Goal: Information Seeking & Learning: Learn about a topic

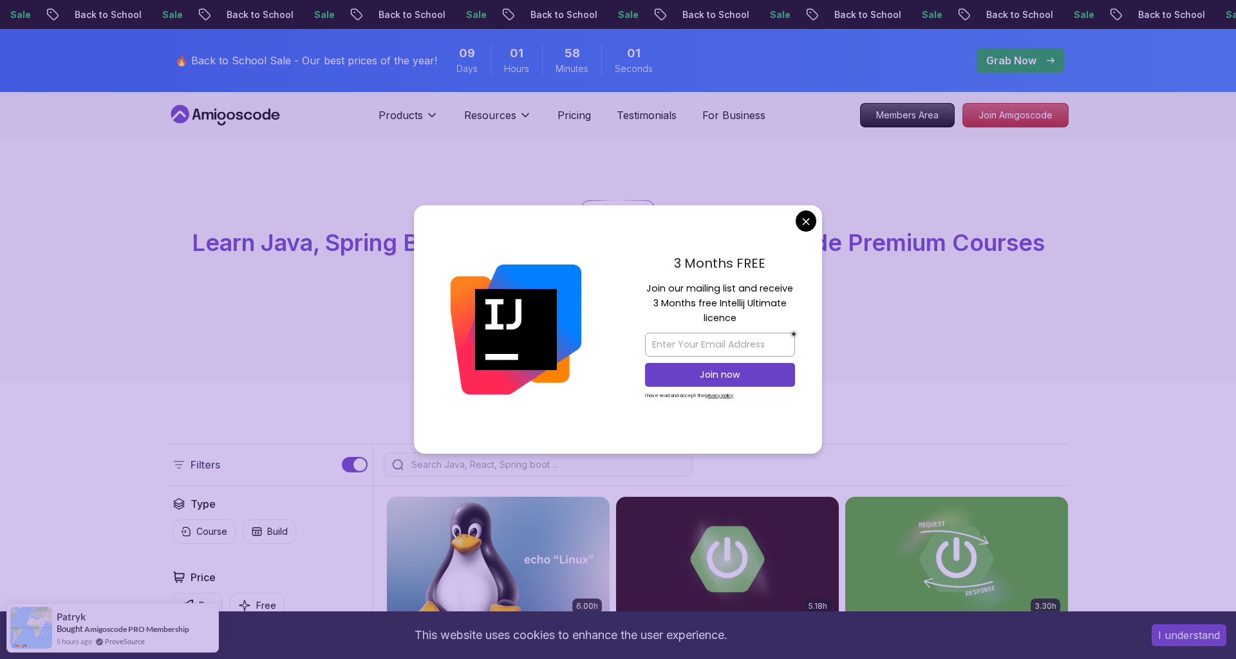
click at [443, 458] on div at bounding box center [538, 464] width 309 height 24
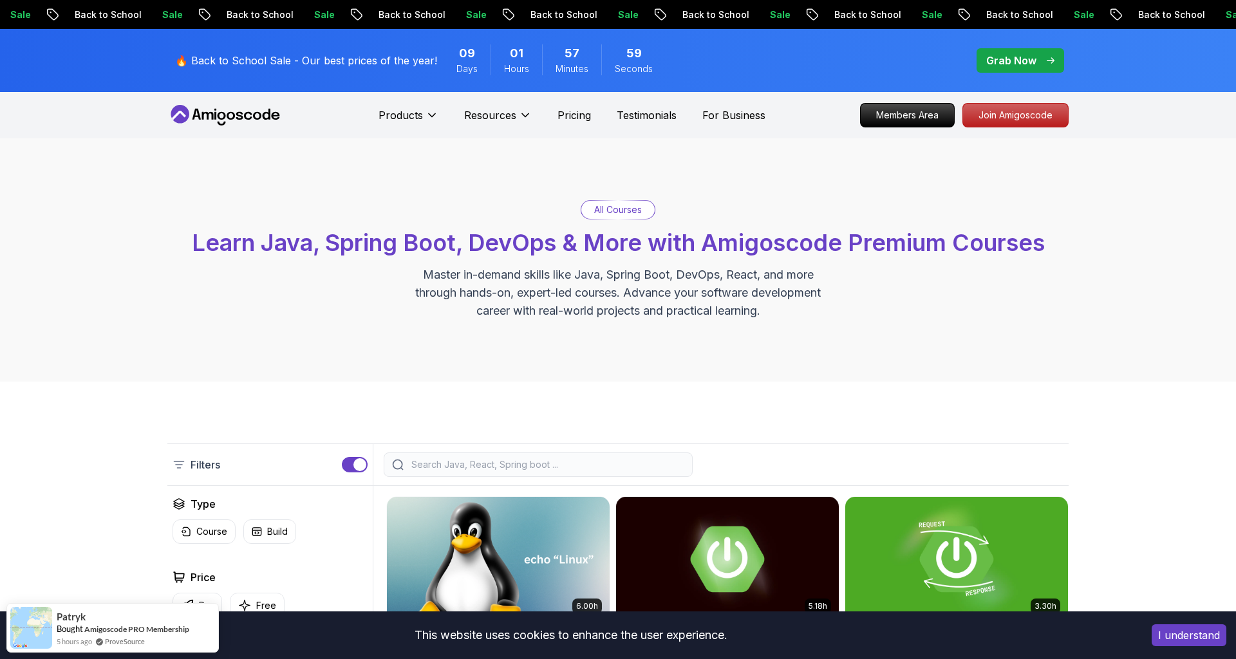
click at [524, 469] on input "search" at bounding box center [546, 464] width 275 height 13
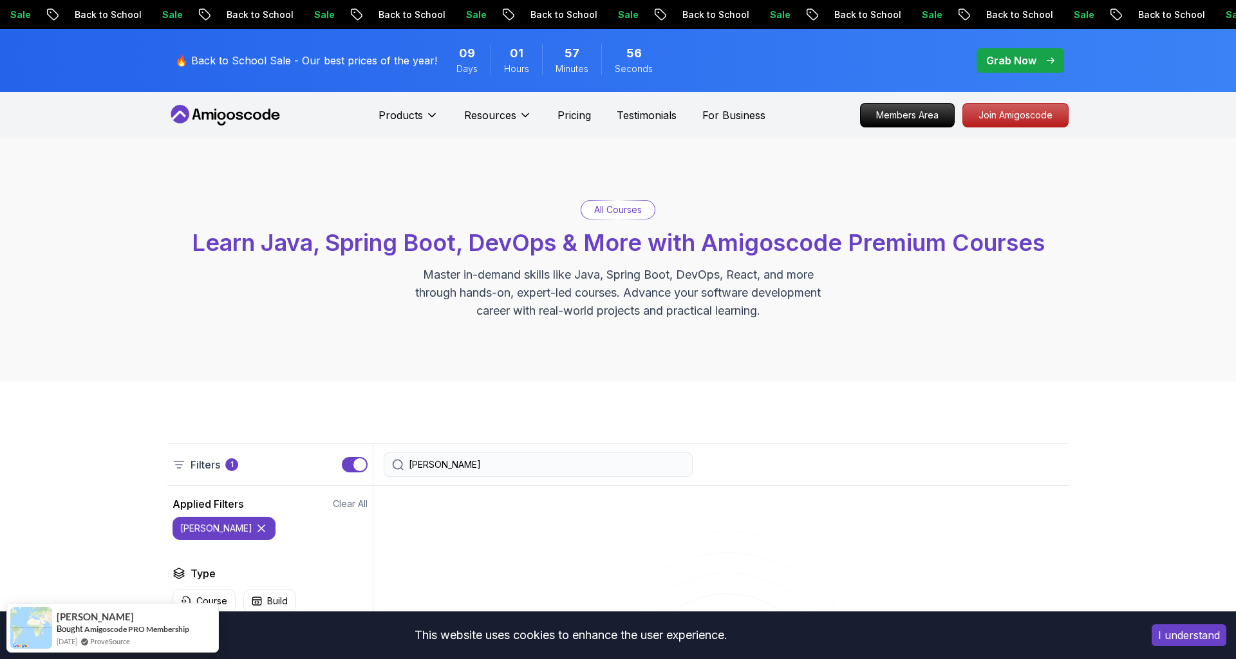
scroll to position [187, 0]
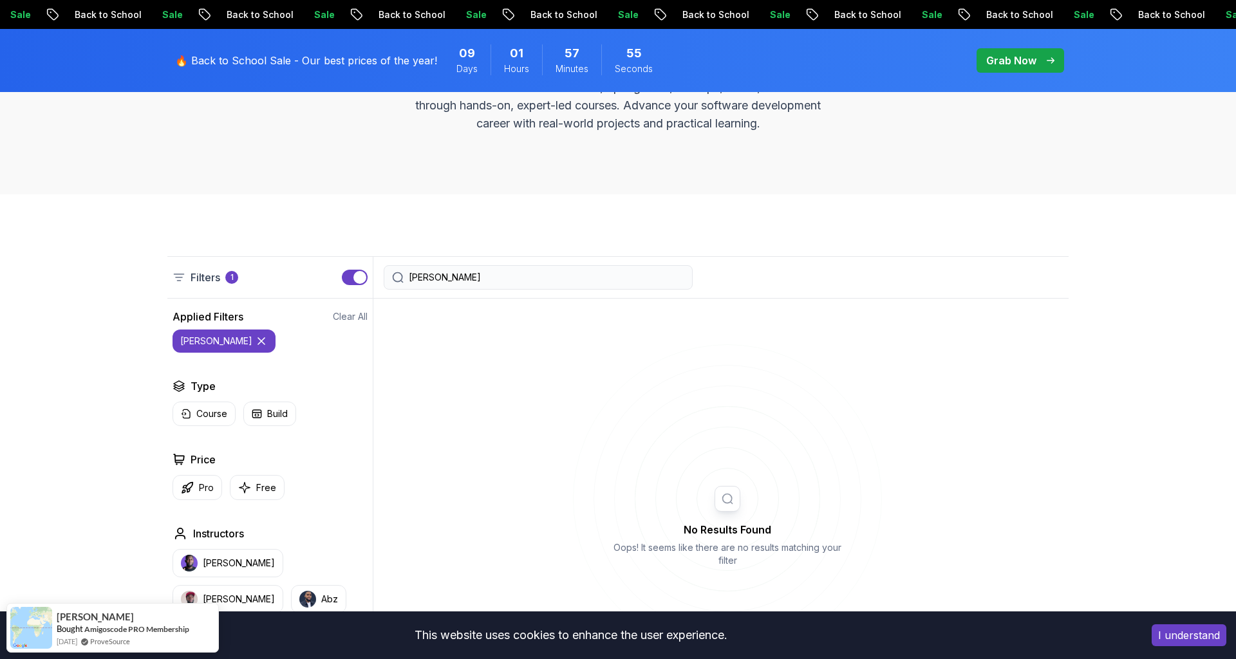
click at [563, 271] on input "kafka" at bounding box center [546, 277] width 275 height 13
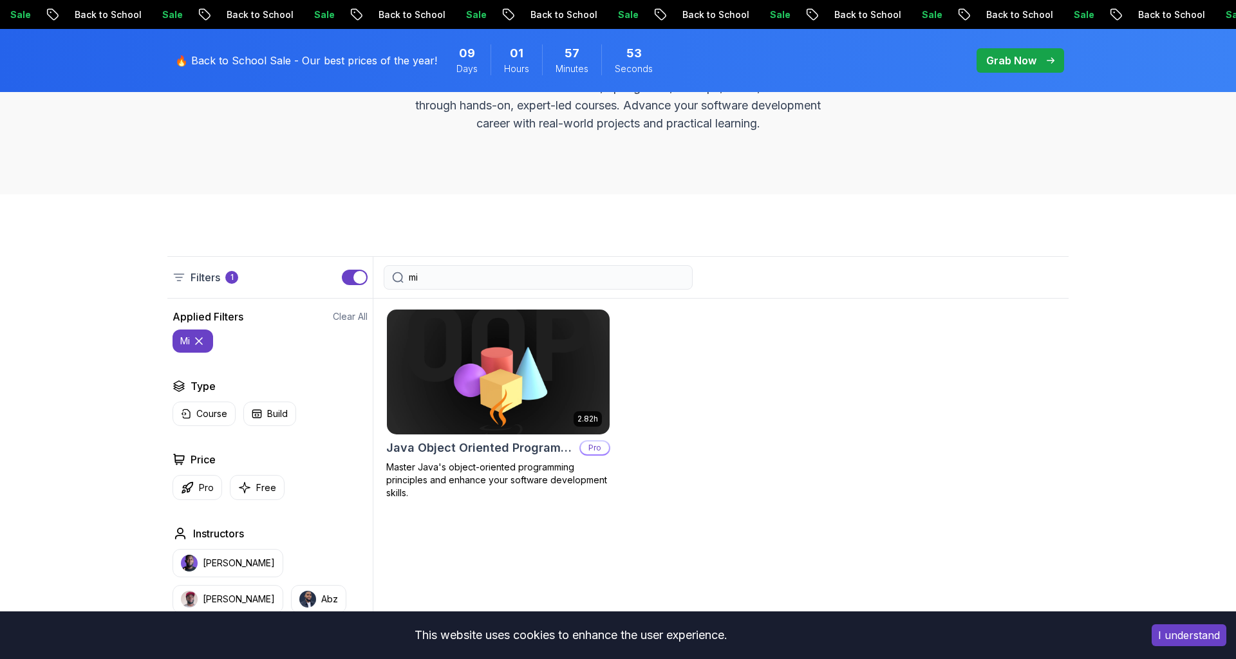
type input "m"
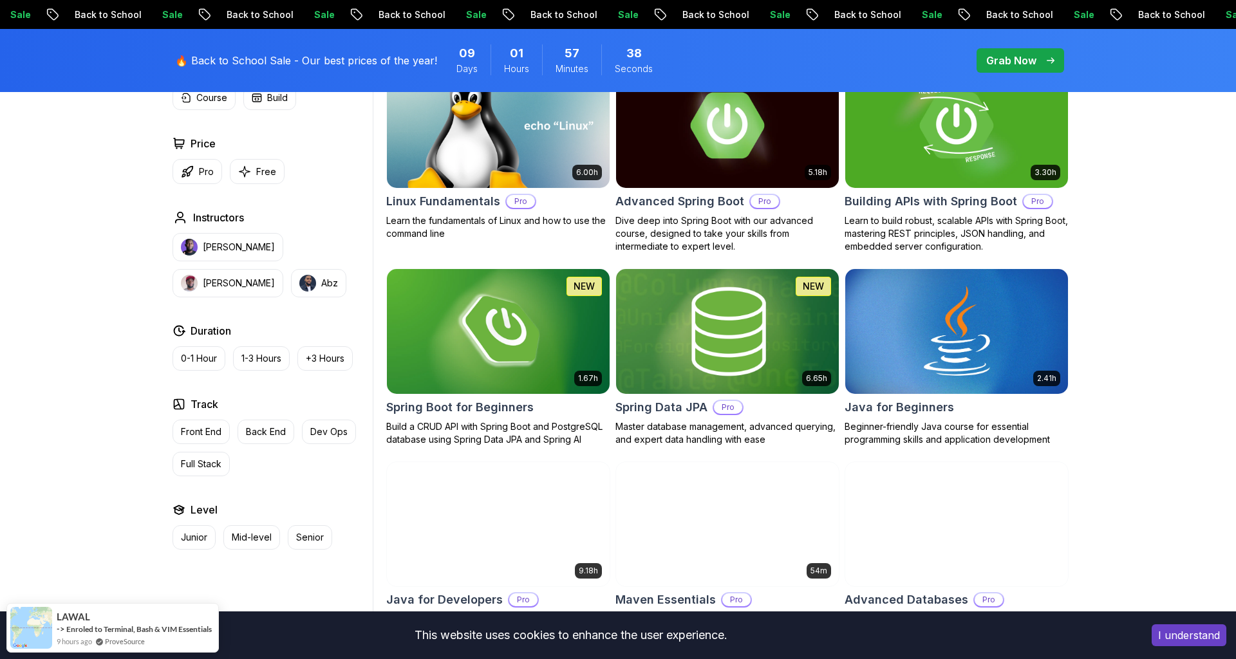
scroll to position [422, 0]
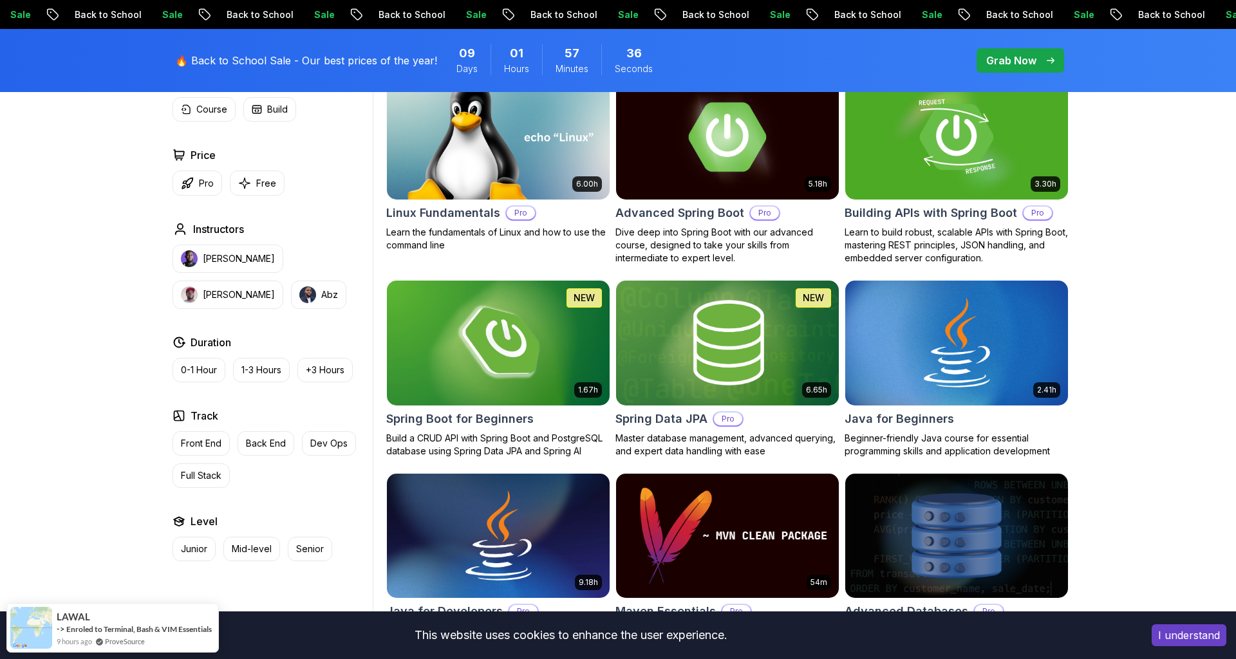
click at [732, 181] on img at bounding box center [727, 136] width 234 height 131
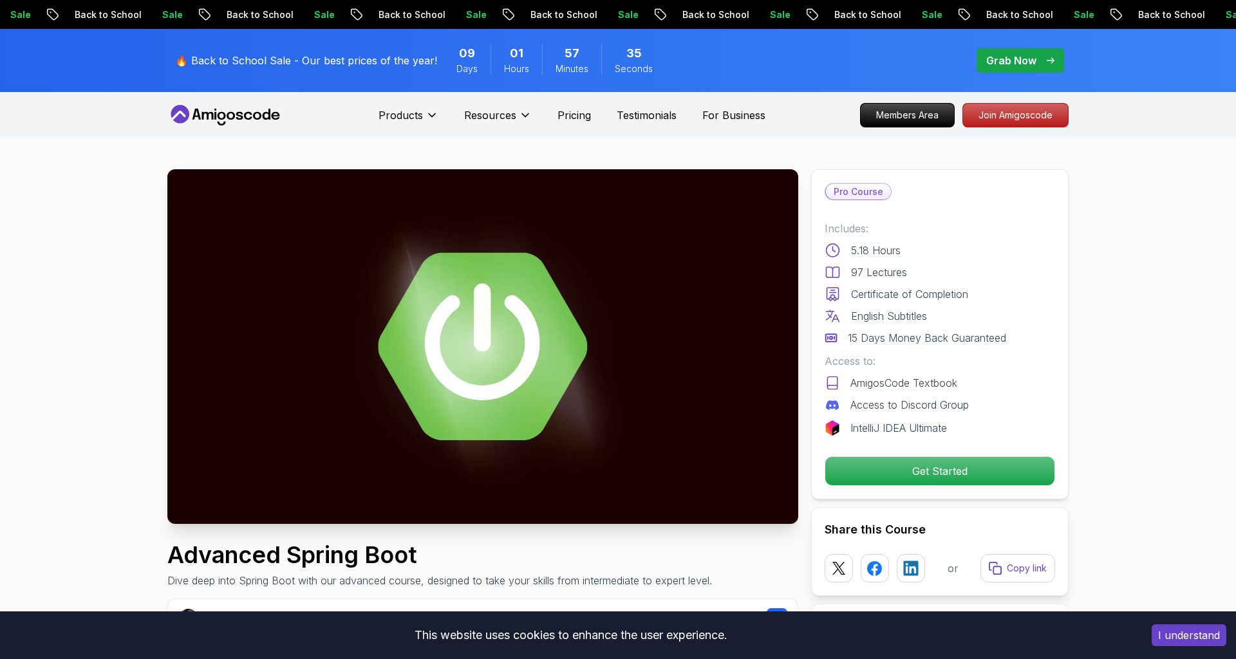
scroll to position [15, 0]
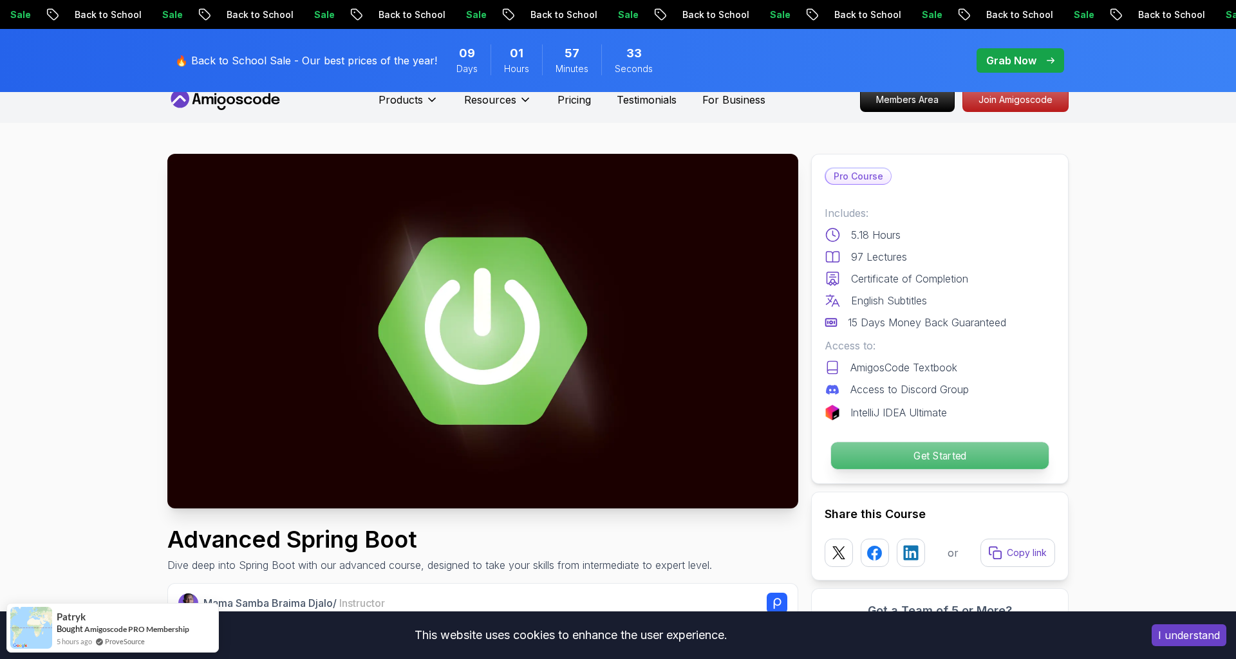
click at [844, 463] on p "Get Started" at bounding box center [940, 455] width 218 height 27
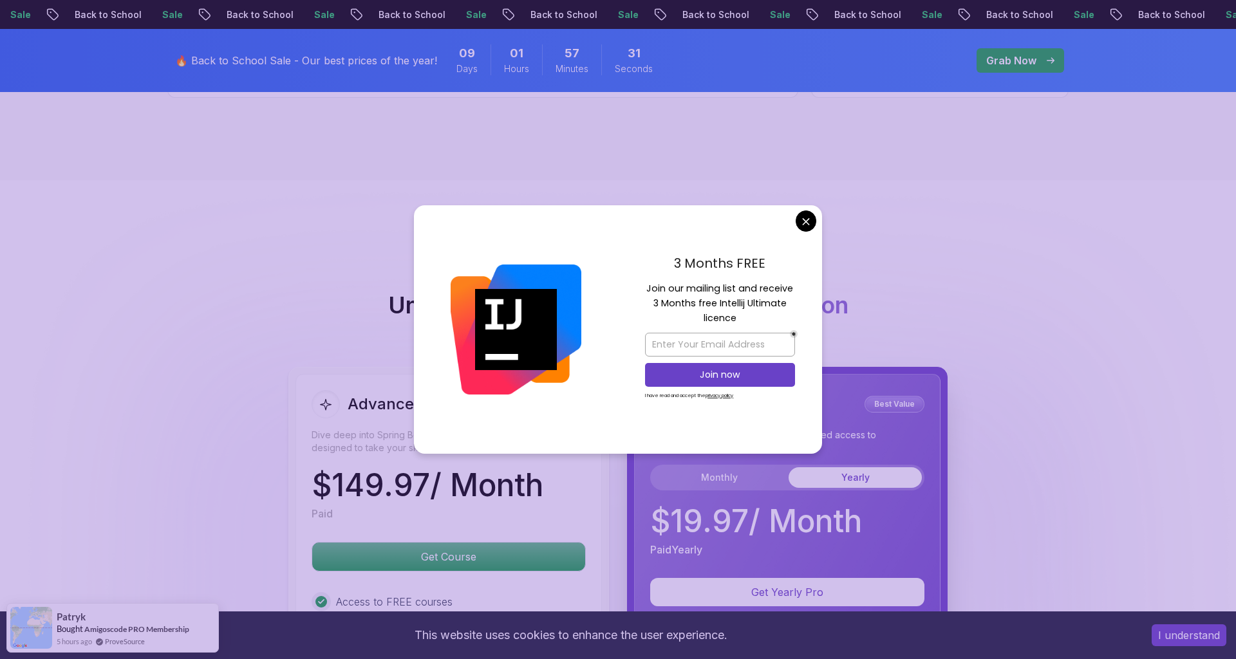
scroll to position [2632, 0]
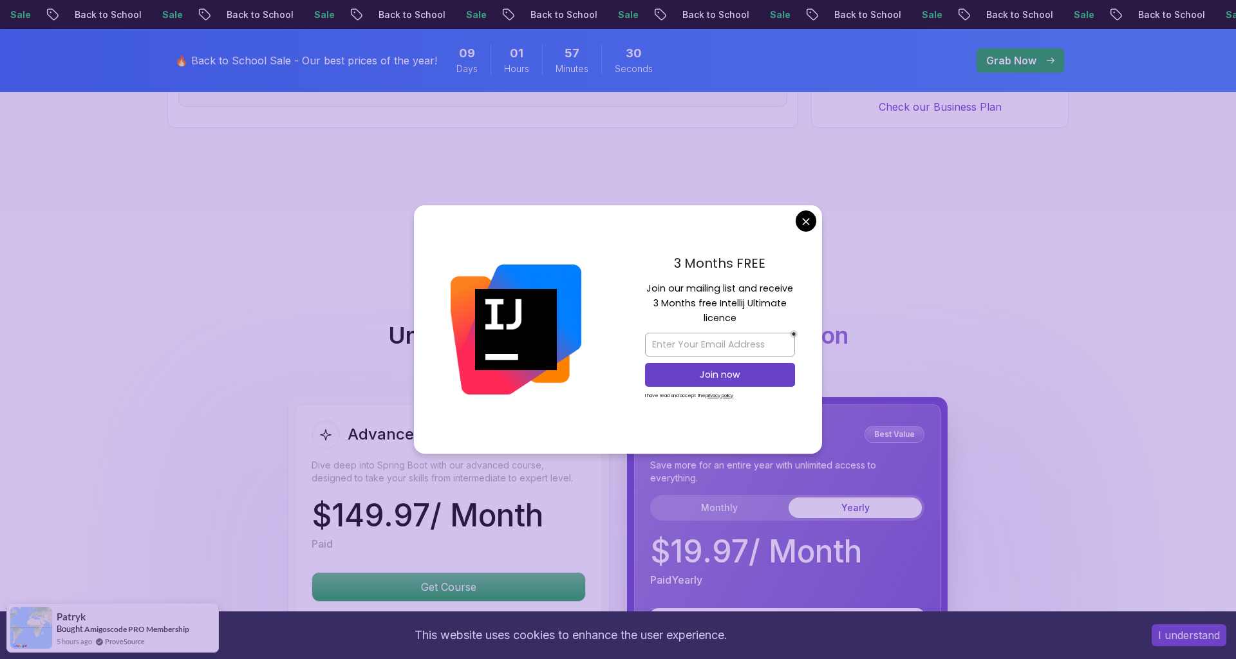
click at [812, 216] on body "Sale Back to School Sale Back to School Sale Back to School Sale Back to School…" at bounding box center [618, 314] width 1236 height 5893
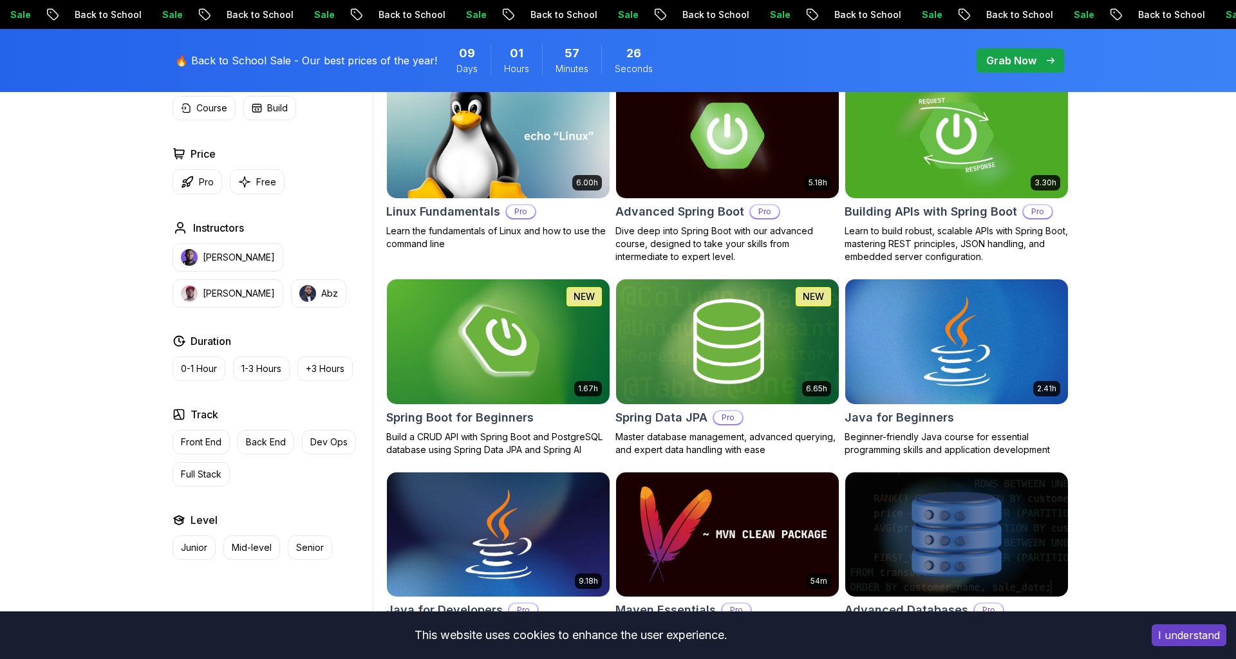
scroll to position [422, 0]
